Goal: Obtain resource: Download file/media

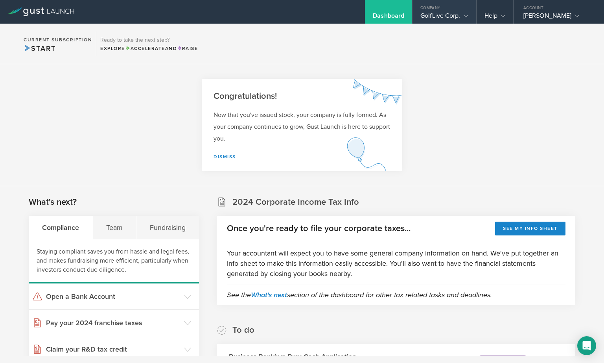
click at [449, 14] on div "GolfLive Corp." at bounding box center [444, 18] width 48 height 12
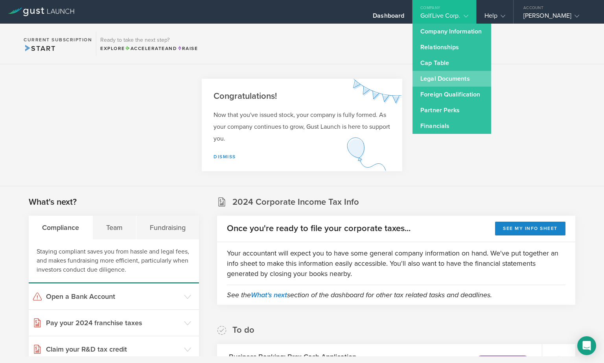
click at [435, 73] on link "Legal Documents" at bounding box center [452, 79] width 79 height 16
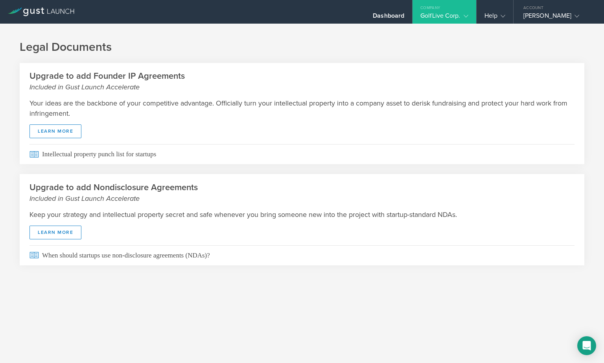
click at [455, 13] on div "GolfLive Corp." at bounding box center [444, 18] width 48 height 12
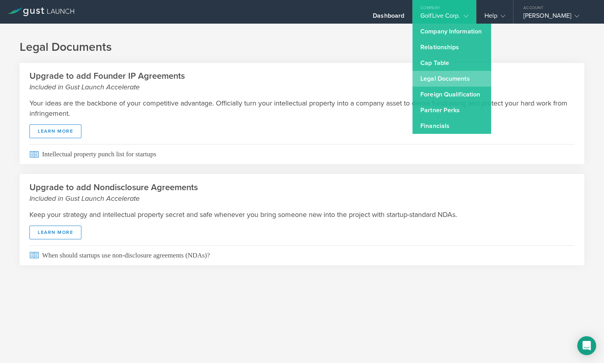
click at [444, 80] on link "Legal Documents" at bounding box center [452, 79] width 79 height 16
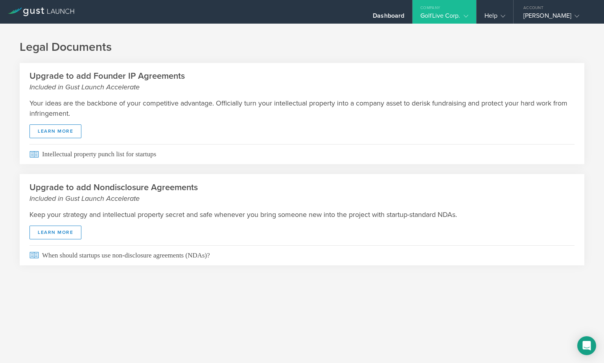
click at [448, 16] on div "GolfLive Corp." at bounding box center [444, 18] width 48 height 12
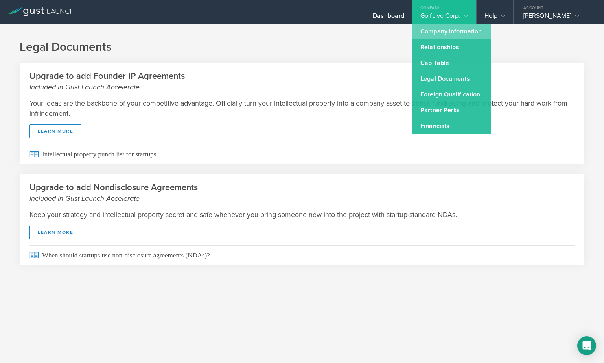
click at [450, 35] on link "Company Information" at bounding box center [452, 32] width 79 height 16
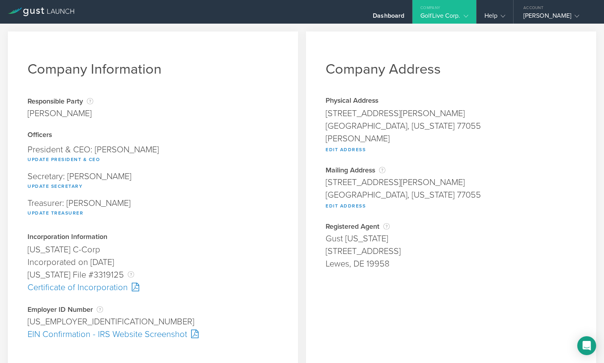
click at [443, 16] on div "GolfLive Corp." at bounding box center [444, 18] width 48 height 12
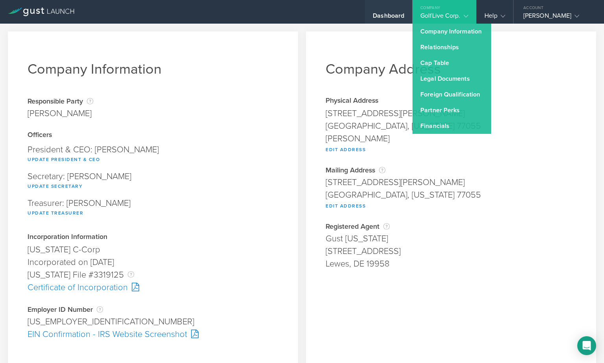
click at [395, 16] on div "Dashboard" at bounding box center [388, 18] width 31 height 12
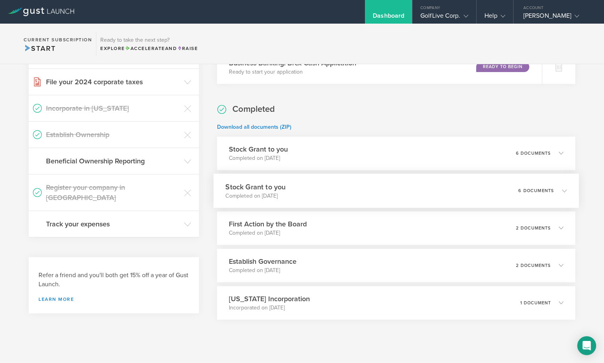
scroll to position [306, 0]
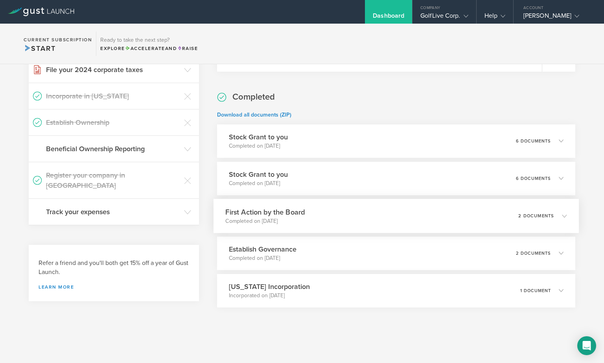
click at [334, 209] on div "First Action by the Board Completed on [DATE] 2 documents" at bounding box center [397, 216] width 366 height 34
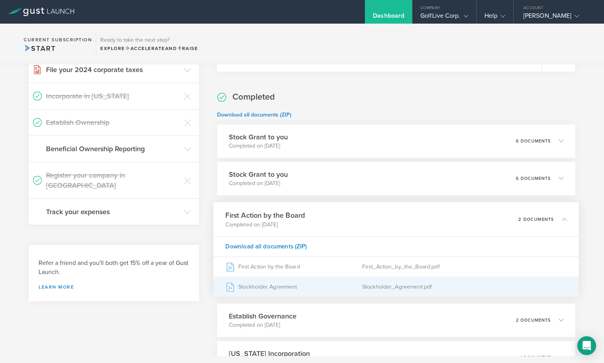
click at [287, 287] on div "Stockholder Agreement" at bounding box center [293, 286] width 136 height 20
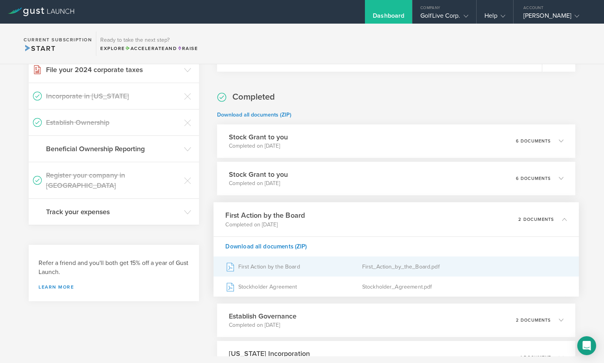
click at [383, 271] on div "First_Action_by_the_Board.pdf" at bounding box center [464, 266] width 205 height 20
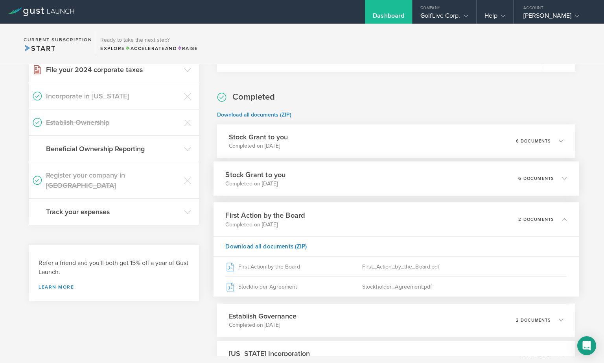
click at [420, 178] on div "Stock Grant to you Completed on [DATE] 6 documents" at bounding box center [397, 178] width 366 height 34
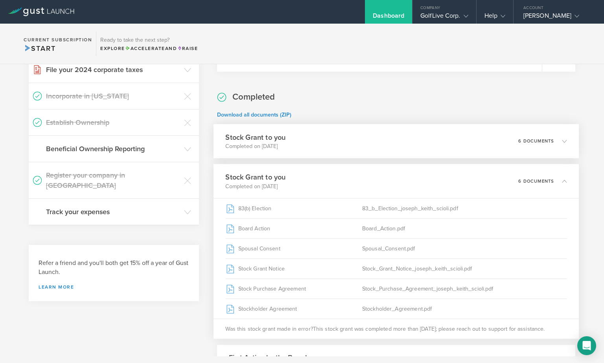
click at [405, 141] on div "Stock Grant to you Completed on [DATE] 6 documents" at bounding box center [397, 141] width 366 height 34
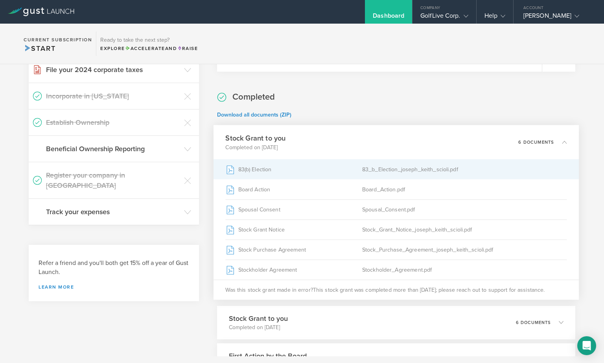
click at [393, 170] on div "83_b_Election_joseph_keith_scioli.pdf" at bounding box center [464, 169] width 205 height 20
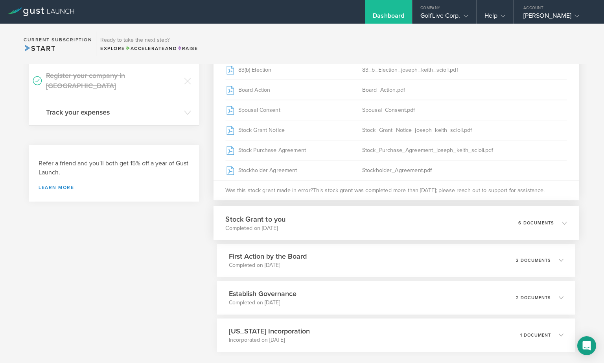
click at [395, 226] on div "Stock Grant to you Completed on [DATE] 6 documents" at bounding box center [397, 223] width 366 height 34
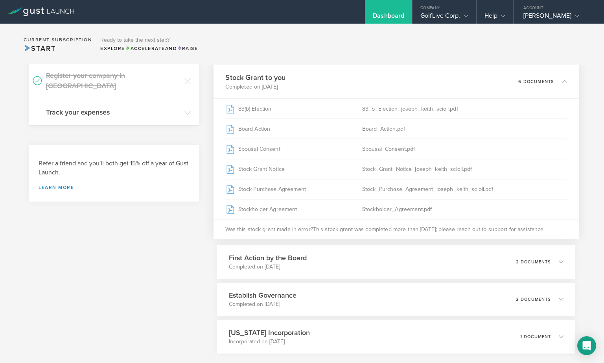
scroll to position [361, 0]
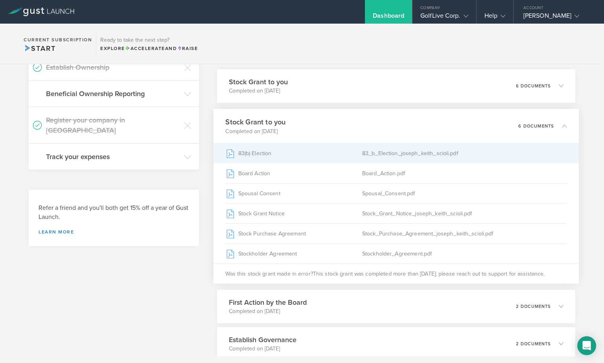
click at [363, 154] on div "83_b_Election_joseph_keith_scioli.pdf" at bounding box center [464, 153] width 205 height 20
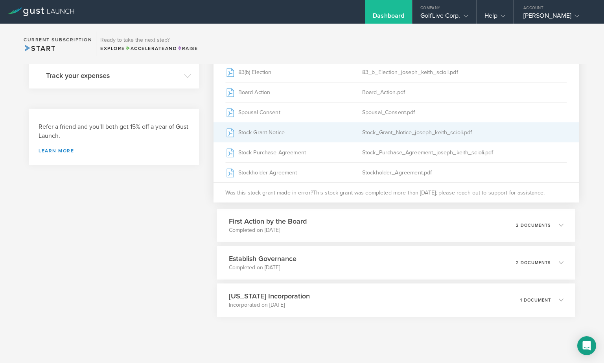
scroll to position [451, 0]
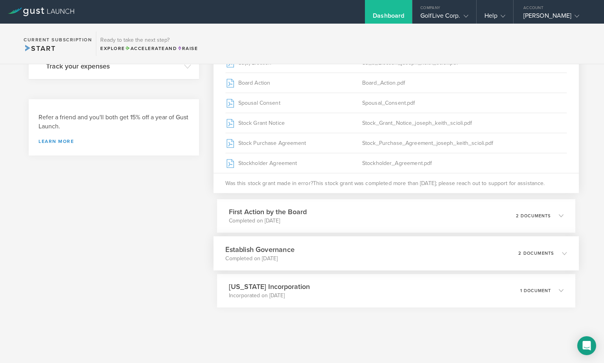
click at [367, 249] on div "Establish Governance Completed on [DATE] 2 documents" at bounding box center [397, 253] width 366 height 34
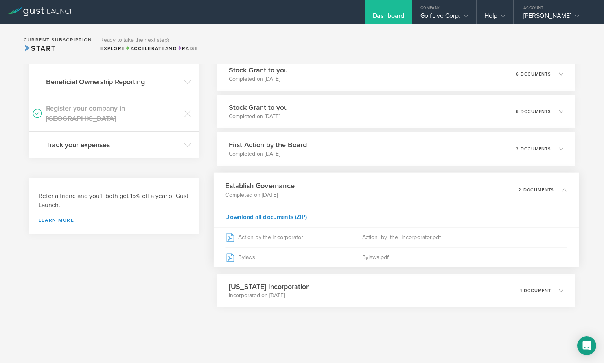
scroll to position [372, 0]
click at [356, 280] on div "[US_STATE] Incorporation Incorporated on [DATE] 1 document" at bounding box center [397, 290] width 366 height 34
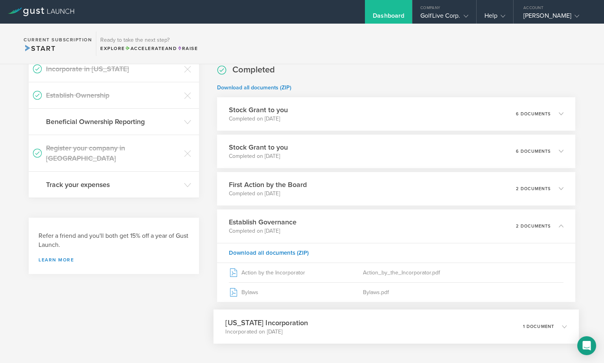
scroll to position [349, 0]
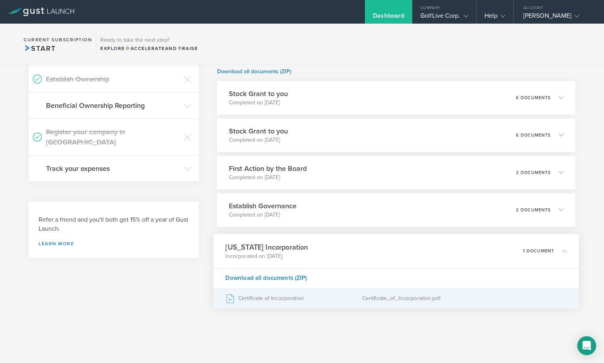
click at [348, 299] on div "Certificate of Incorporation" at bounding box center [293, 298] width 136 height 20
